Goal: Task Accomplishment & Management: Complete application form

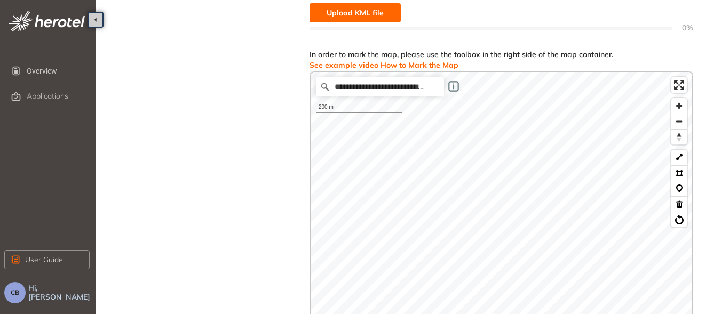
scroll to position [208, 0]
click at [680, 173] on button at bounding box center [679, 173] width 15 height 15
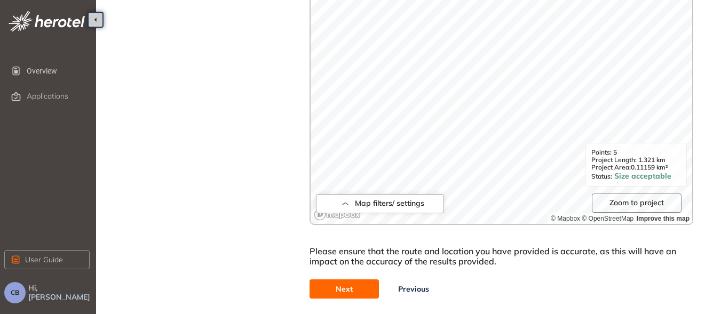
click at [351, 284] on span "Next" at bounding box center [344, 289] width 17 height 12
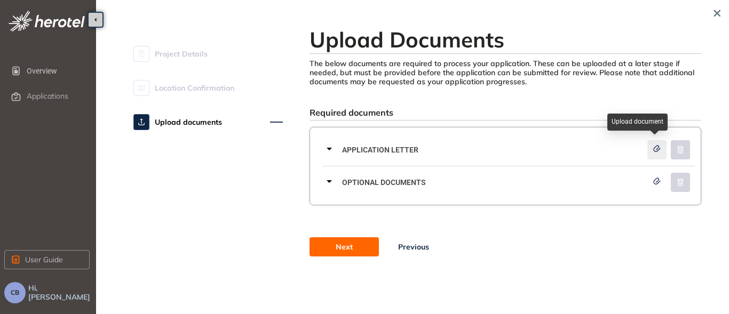
click at [657, 145] on icon "button" at bounding box center [657, 148] width 11 height 7
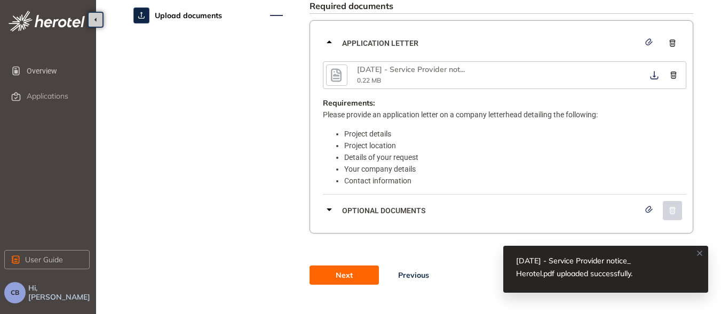
scroll to position [121, 0]
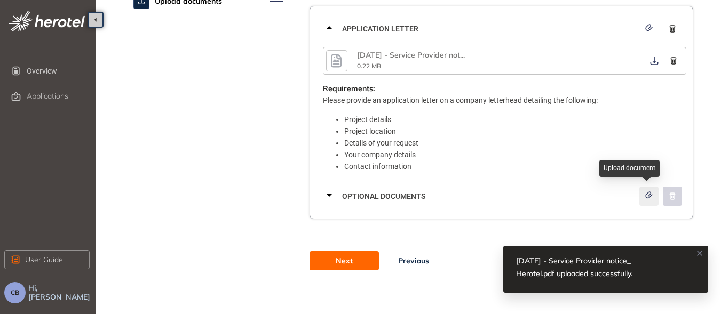
click at [650, 194] on icon "button" at bounding box center [649, 195] width 11 height 7
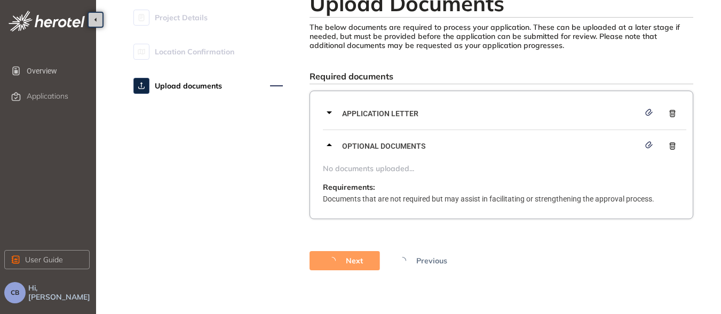
scroll to position [55, 0]
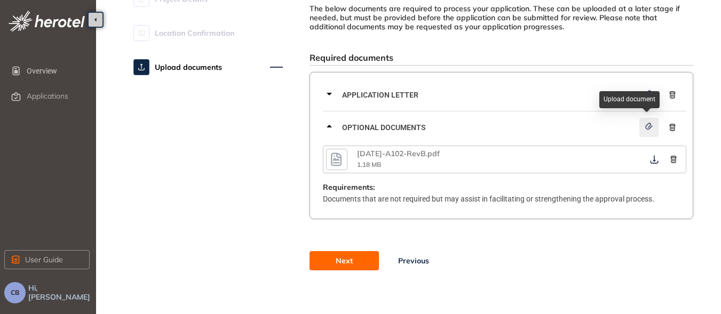
click at [651, 125] on icon "button" at bounding box center [649, 126] width 6 height 6
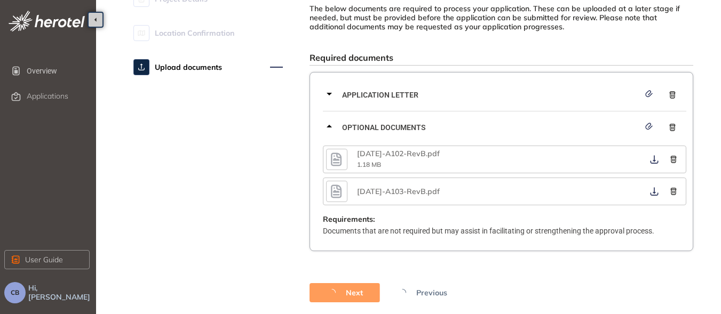
scroll to position [87, 0]
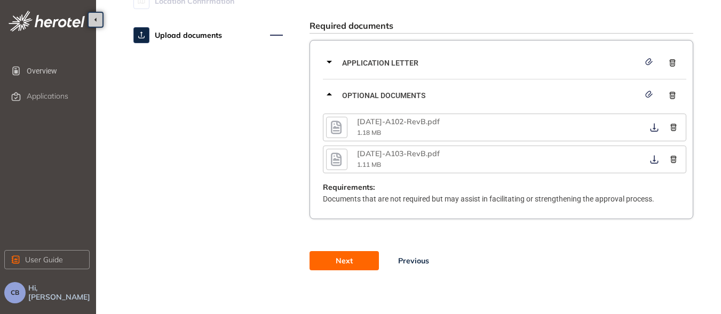
click at [358, 254] on button "Next" at bounding box center [344, 260] width 69 height 19
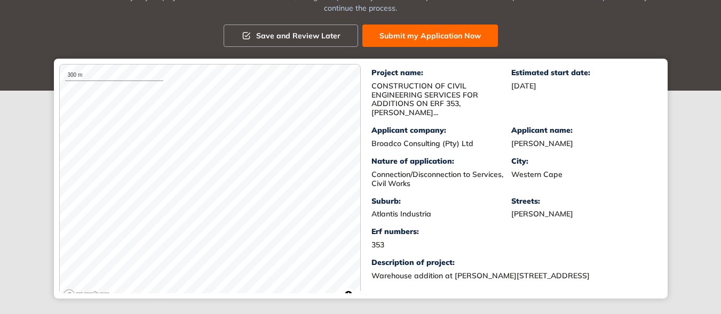
scroll to position [128, 0]
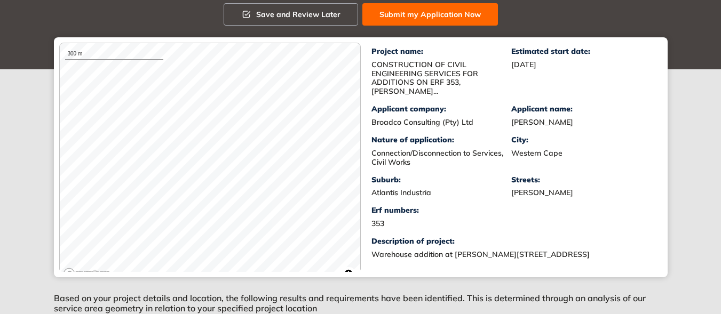
click at [422, 16] on span "Submit my Application Now" at bounding box center [430, 15] width 101 height 12
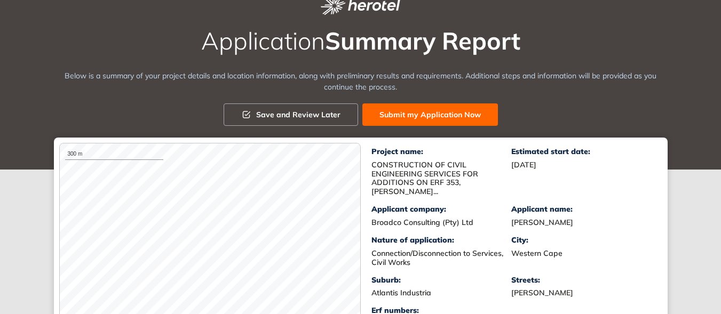
scroll to position [303, 0]
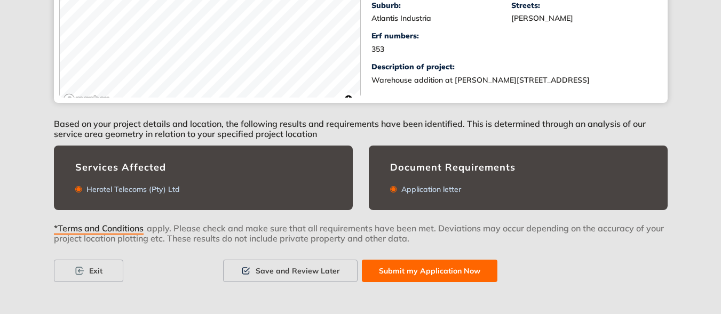
click at [478, 268] on span "Submit my Application Now" at bounding box center [429, 271] width 101 height 12
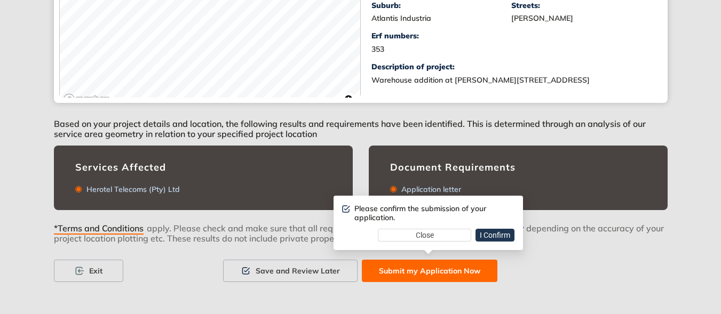
click at [502, 233] on span "I Confirm" at bounding box center [495, 236] width 30 height 12
